Goal: Find specific page/section

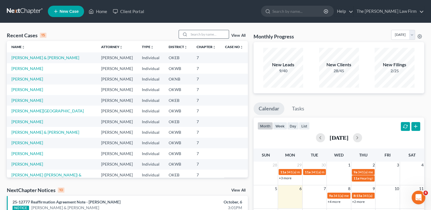
click at [211, 31] on input "search" at bounding box center [209, 34] width 40 height 8
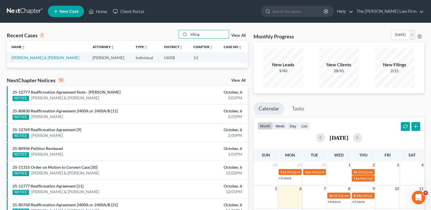
drag, startPoint x: 205, startPoint y: 35, endPoint x: 166, endPoint y: 31, distance: 38.9
click at [166, 31] on div "Recent Cases 1 killing View All" at bounding box center [127, 35] width 241 height 11
type input "house"
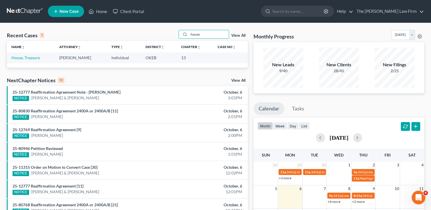
drag, startPoint x: 202, startPoint y: 32, endPoint x: 172, endPoint y: 36, distance: 30.6
click at [172, 36] on div "Recent Cases 1 house View All" at bounding box center [127, 35] width 241 height 11
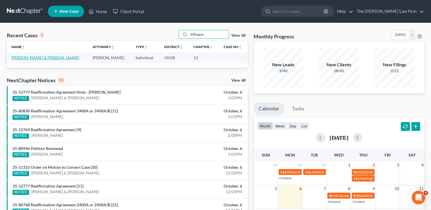
type input "killingsw"
click at [45, 56] on link "[PERSON_NAME] & [PERSON_NAME]" at bounding box center [45, 57] width 68 height 5
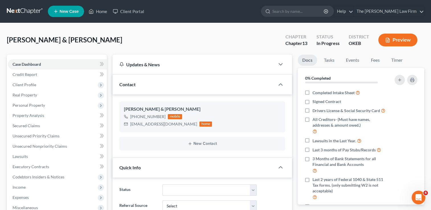
scroll to position [58, 0]
click at [373, 60] on link "Fees" at bounding box center [375, 60] width 18 height 11
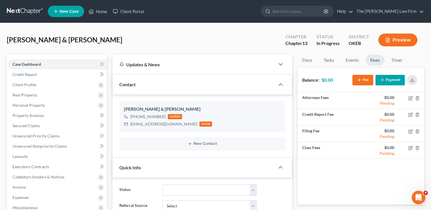
click at [28, 10] on link at bounding box center [25, 11] width 36 height 10
